Goal: Information Seeking & Learning: Find contact information

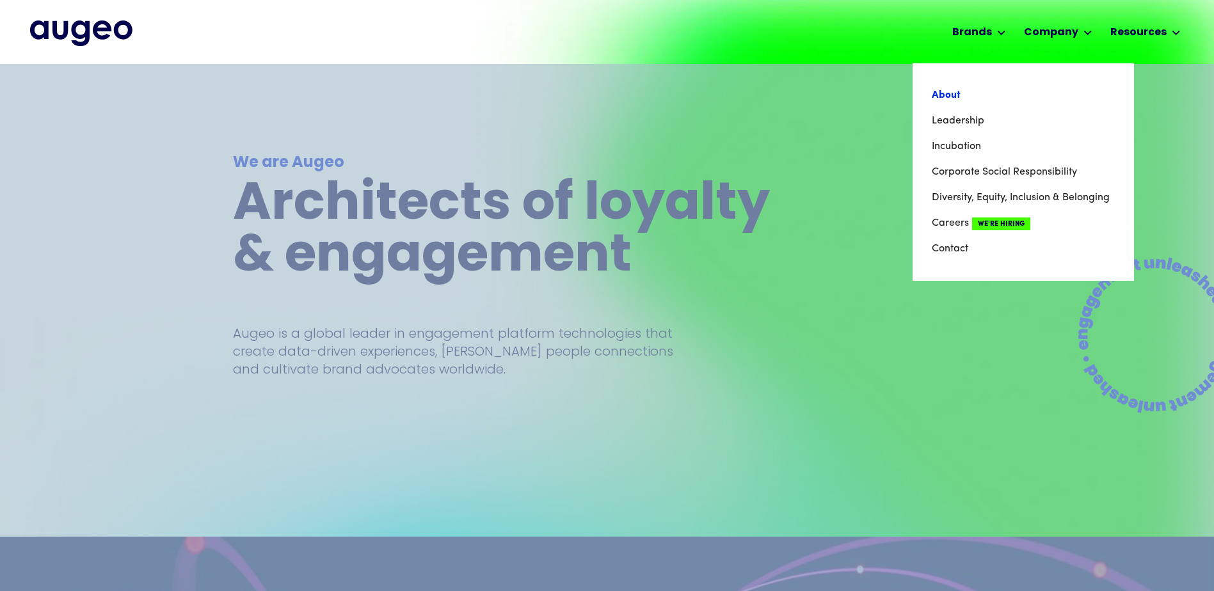
click at [954, 97] on link "About" at bounding box center [1022, 96] width 183 height 26
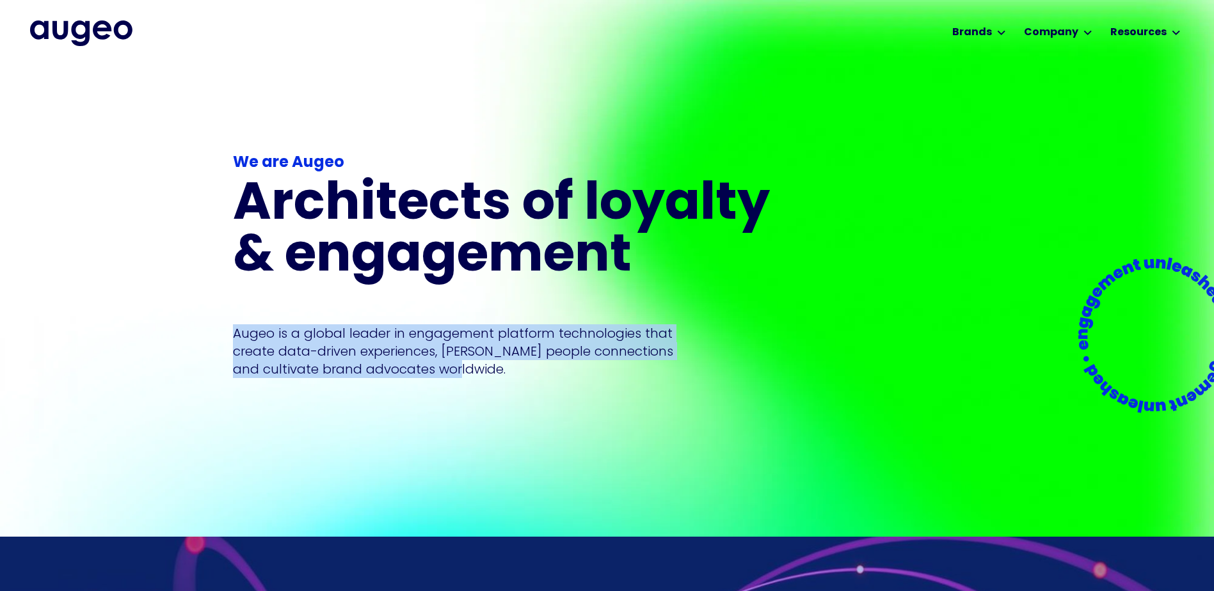
drag, startPoint x: 231, startPoint y: 336, endPoint x: 562, endPoint y: 366, distance: 332.1
click at [562, 366] on div "We are Augeo Architects of loyalty & engagement Augeo is a global leader in eng…" at bounding box center [607, 300] width 1214 height 473
drag, startPoint x: 562, startPoint y: 366, endPoint x: 443, endPoint y: 364, distance: 119.0
copy p "Augeo is a global leader in engagement platform technologies that create data-d…"
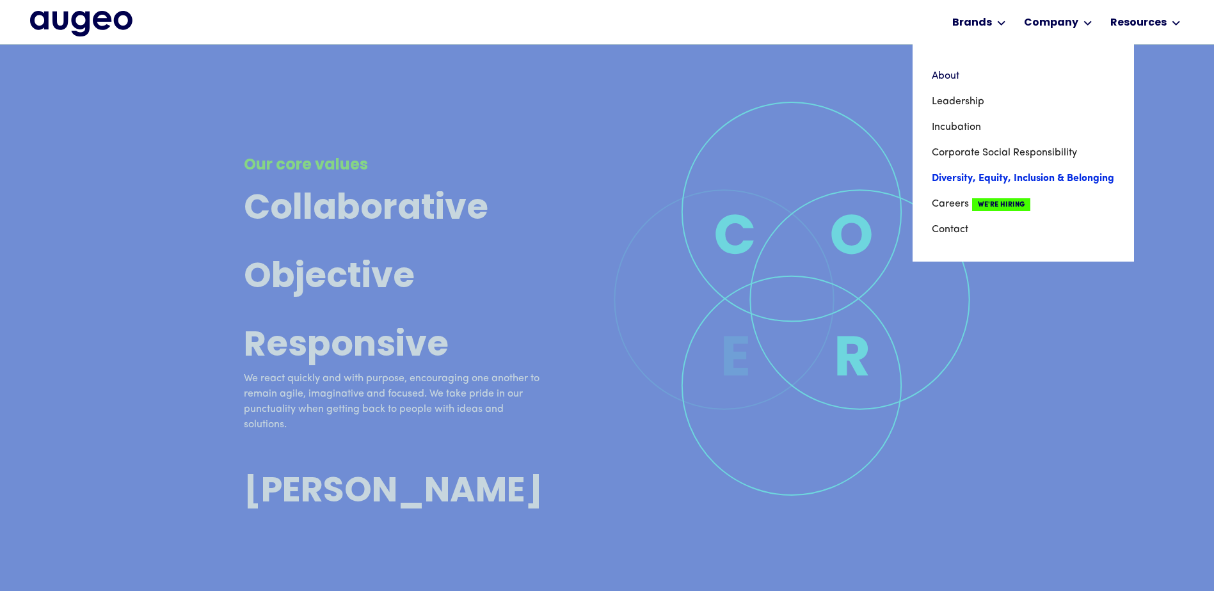
scroll to position [4256, 0]
click at [953, 233] on link "Contact" at bounding box center [1022, 230] width 183 height 26
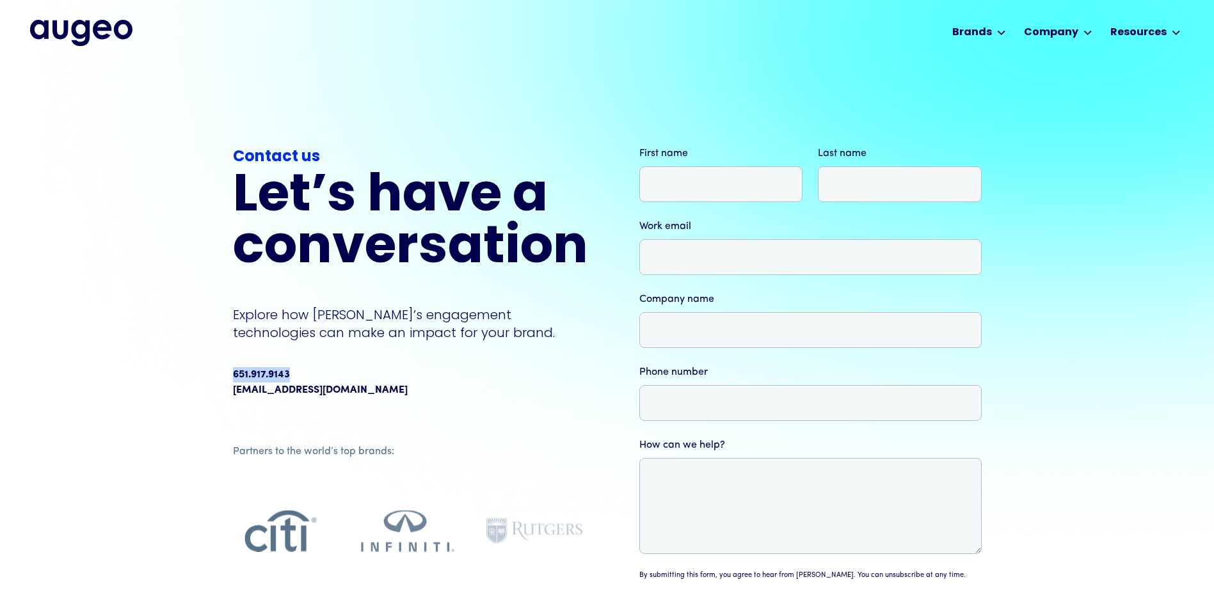
drag, startPoint x: 232, startPoint y: 375, endPoint x: 295, endPoint y: 376, distance: 62.7
click at [295, 376] on div "651.917.9143" at bounding box center [410, 374] width 355 height 15
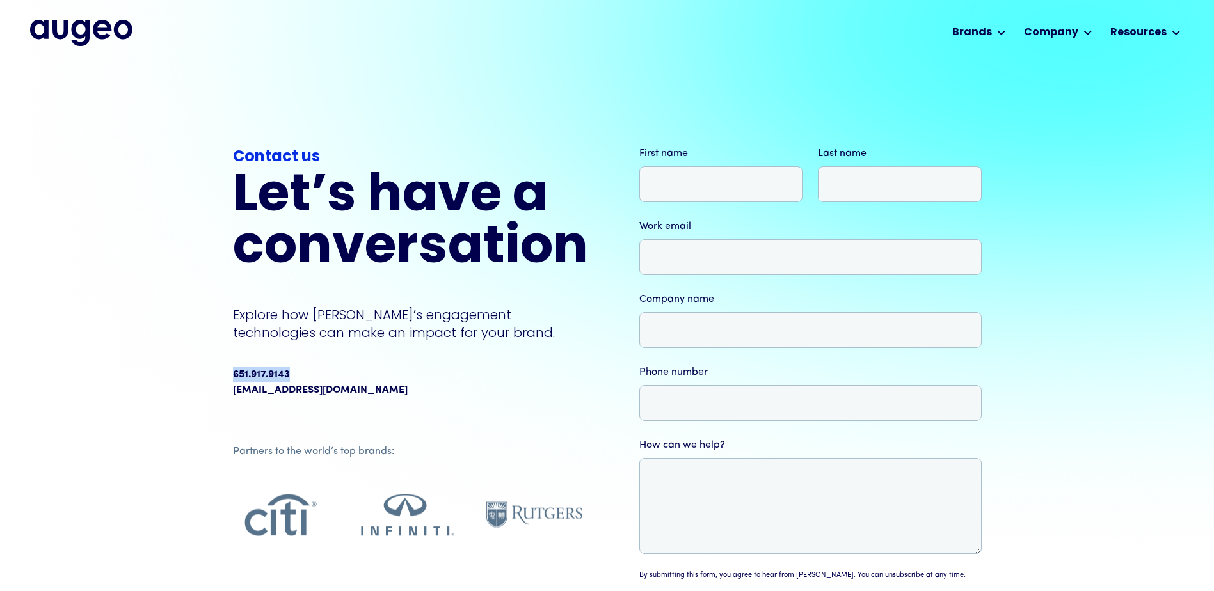
drag, startPoint x: 295, startPoint y: 376, endPoint x: 286, endPoint y: 374, distance: 9.3
copy div "651.917.9143"
drag, startPoint x: 251, startPoint y: 383, endPoint x: 261, endPoint y: 377, distance: 11.4
copy div "651.917.9143"
